Goal: Task Accomplishment & Management: Complete application form

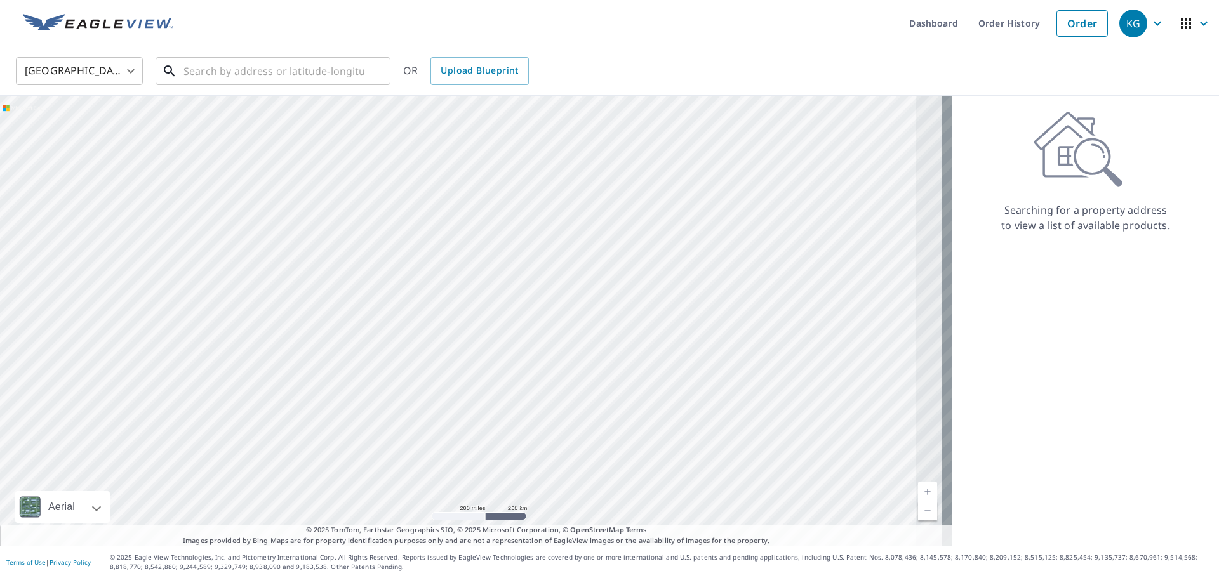
click at [208, 76] on input "text" at bounding box center [273, 71] width 181 height 36
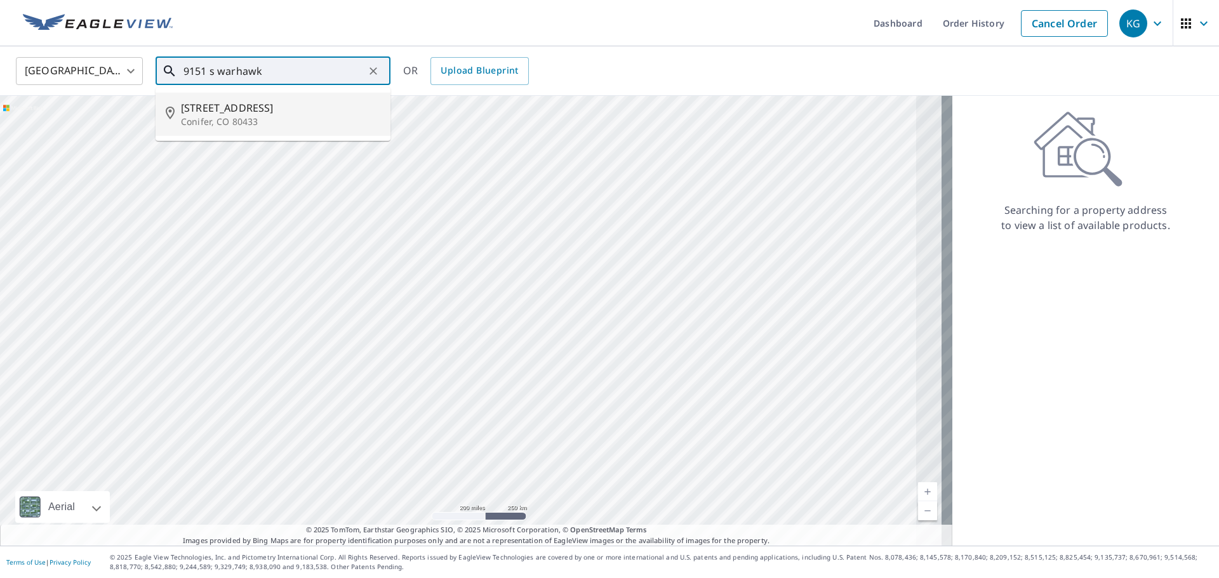
click at [264, 102] on span "[STREET_ADDRESS]" at bounding box center [280, 107] width 199 height 15
type input "[STREET_ADDRESS]"
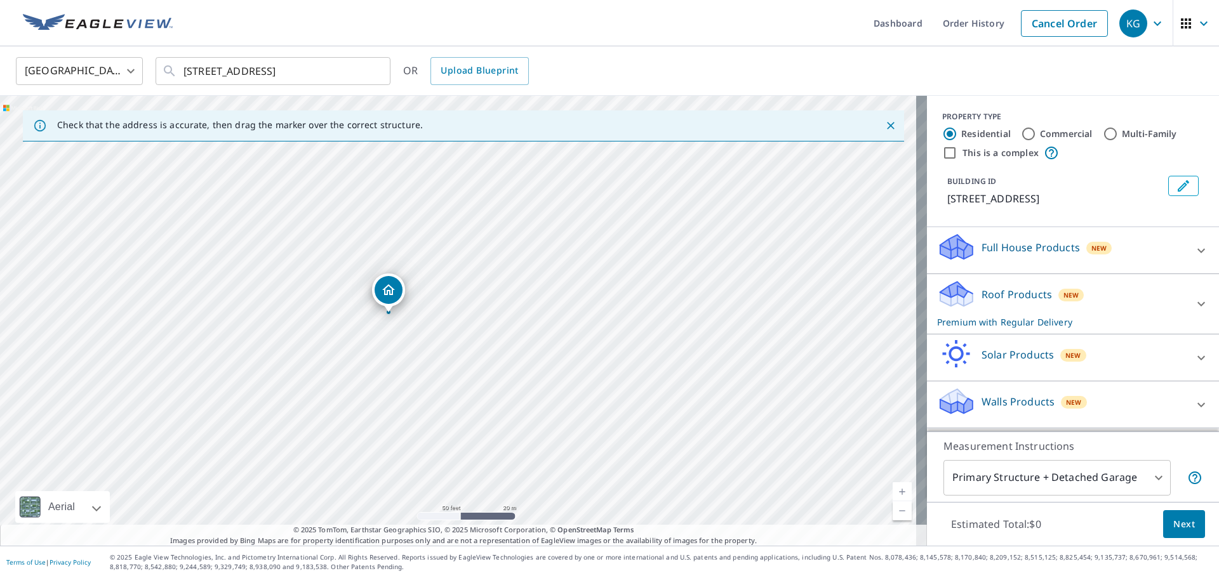
drag, startPoint x: 413, startPoint y: 309, endPoint x: 569, endPoint y: 377, distance: 170.3
click at [569, 377] on div "[STREET_ADDRESS]" at bounding box center [463, 321] width 927 height 450
drag, startPoint x: 385, startPoint y: 330, endPoint x: 471, endPoint y: 375, distance: 96.5
click at [471, 375] on div "[STREET_ADDRESS]" at bounding box center [463, 321] width 927 height 450
drag, startPoint x: 420, startPoint y: 267, endPoint x: 359, endPoint y: 286, distance: 63.7
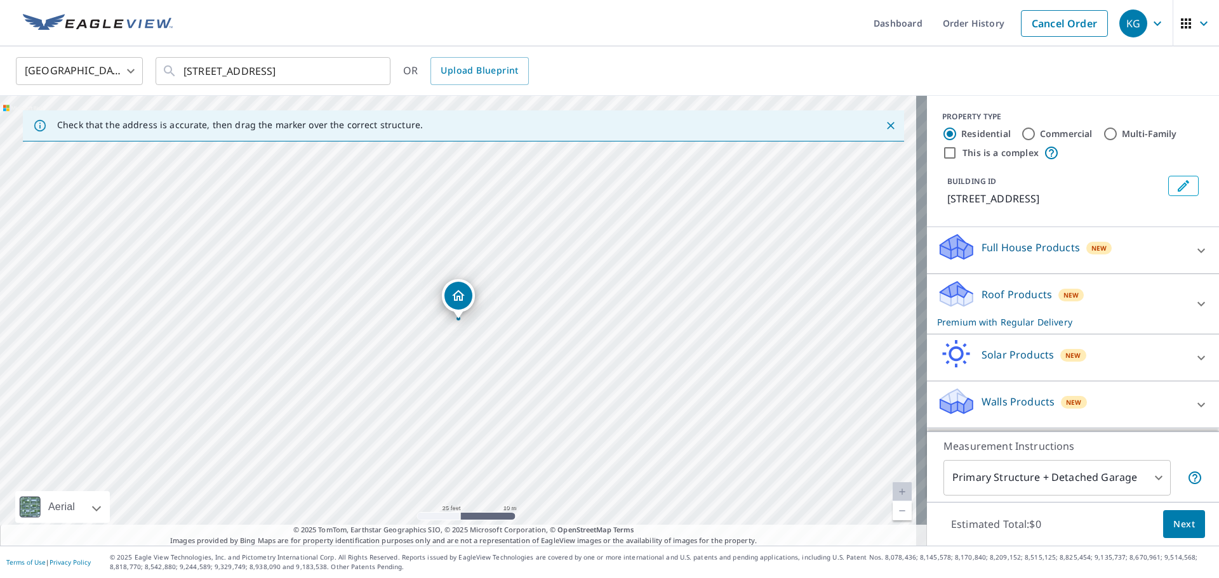
click at [1163, 520] on button "Next" at bounding box center [1184, 524] width 42 height 29
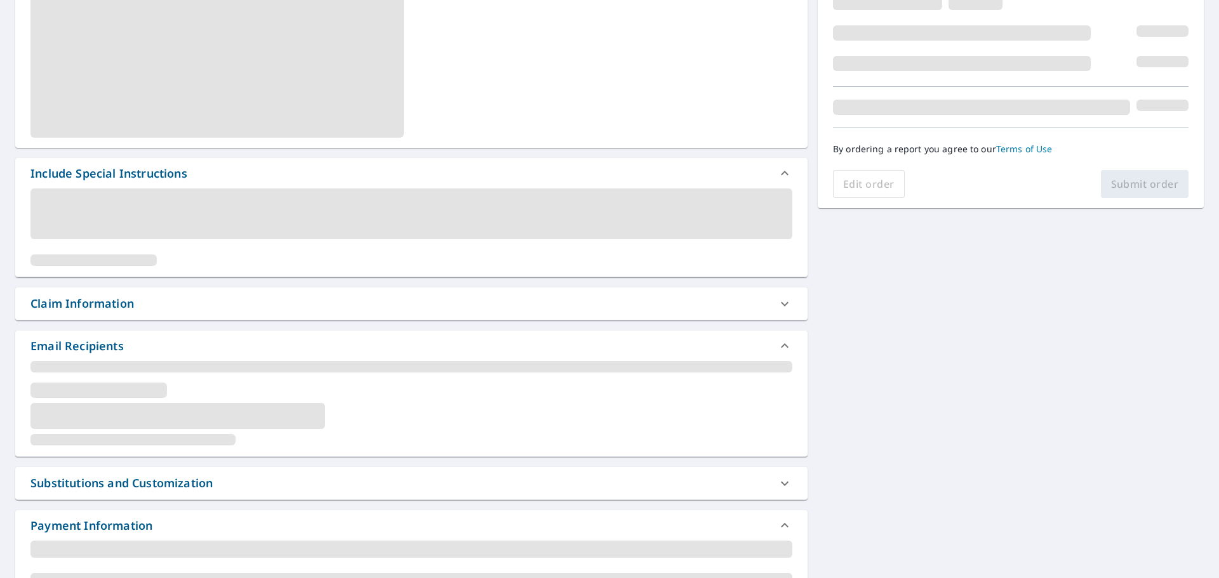
scroll to position [215, 0]
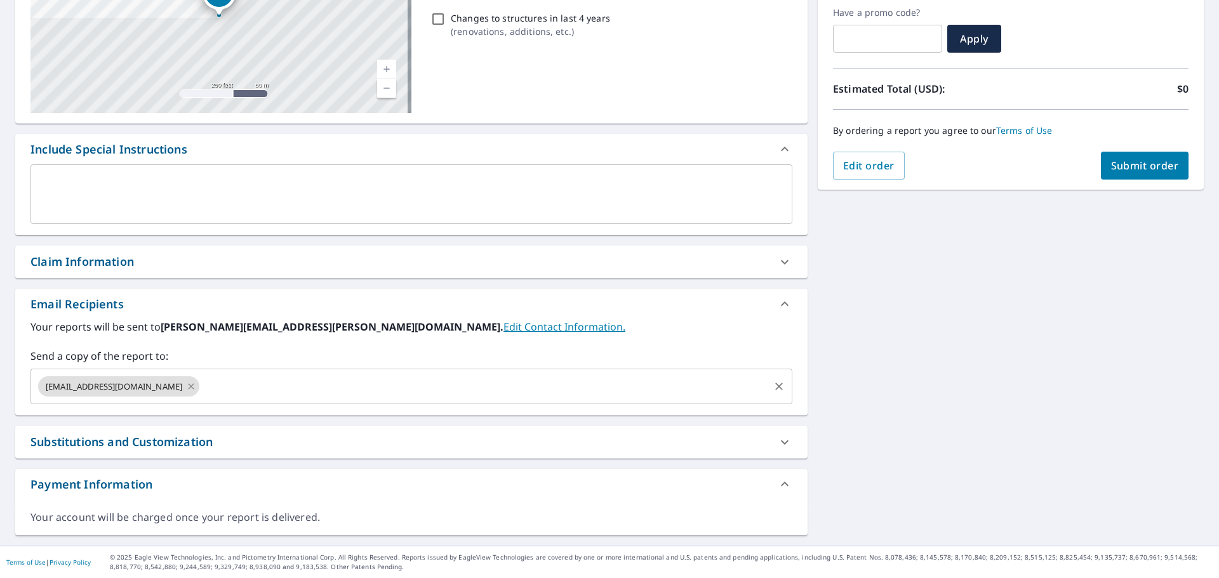
click at [186, 387] on icon at bounding box center [191, 387] width 10 height 14
click at [158, 387] on input "text" at bounding box center [401, 387] width 731 height 24
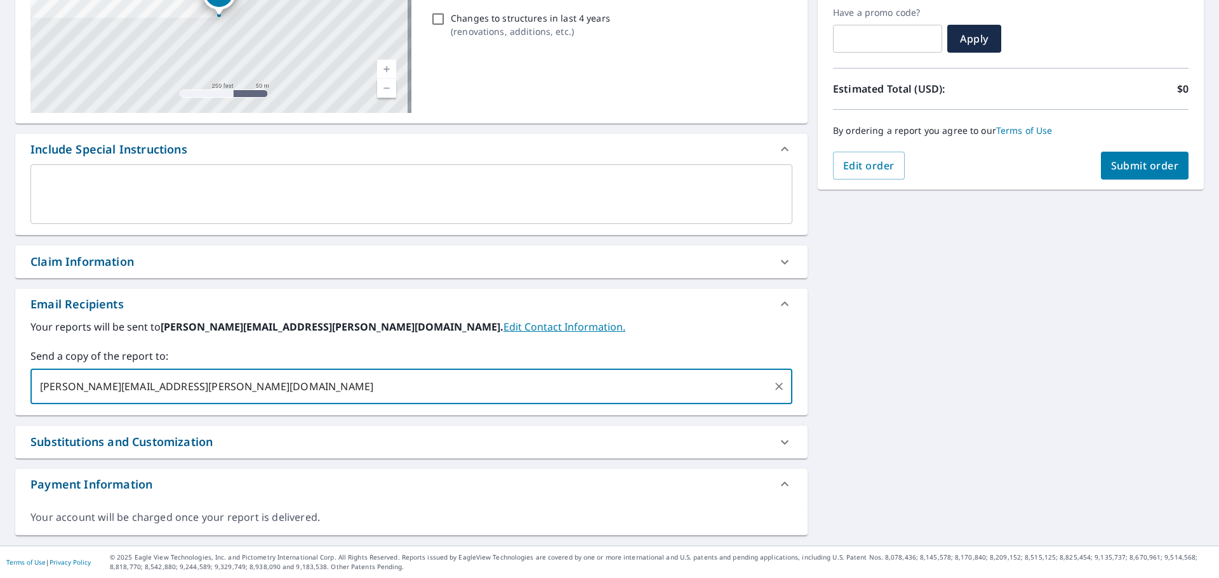
type input "[PERSON_NAME][EMAIL_ADDRESS][PERSON_NAME][DOMAIN_NAME]"
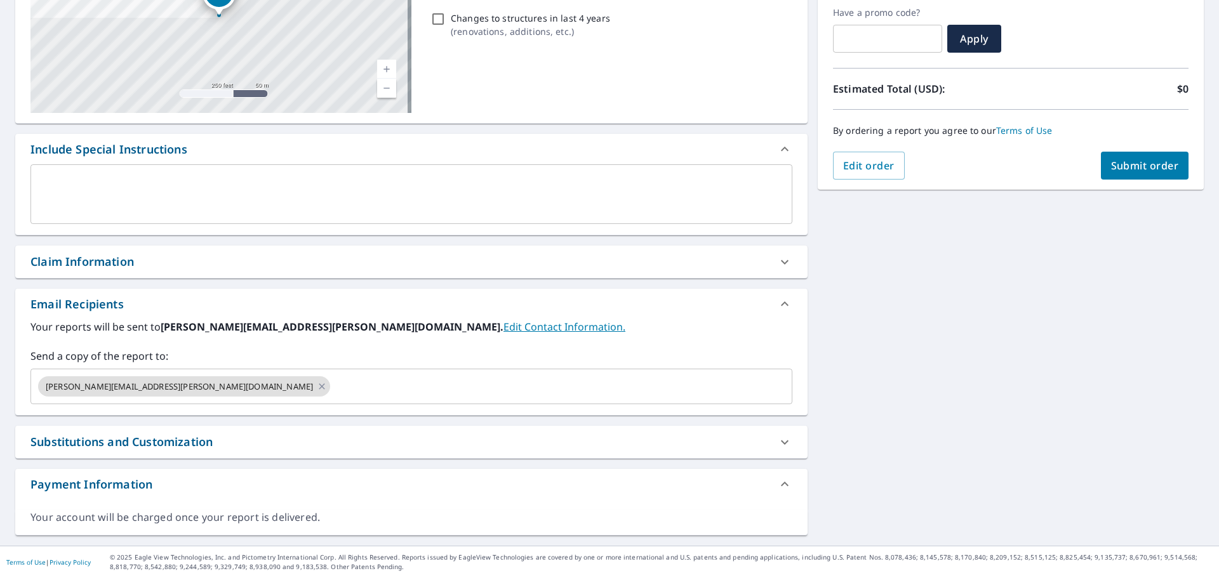
click at [894, 351] on div "[STREET_ADDRESS] A standard road map Aerial A detailed look from above Labels L…" at bounding box center [609, 224] width 1219 height 644
click at [1125, 166] on span "Submit order" at bounding box center [1145, 166] width 68 height 14
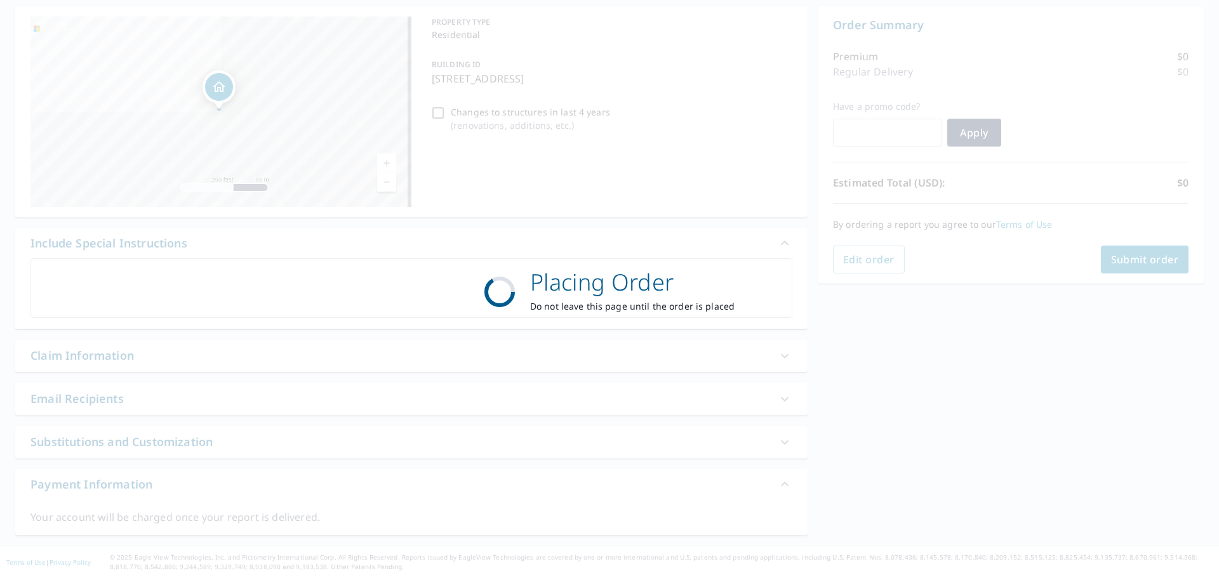
scroll to position [121, 0]
